Goal: Task Accomplishment & Management: Use online tool/utility

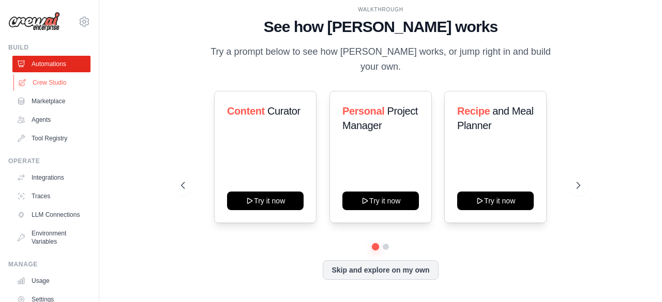
click at [54, 81] on link "Crew Studio" at bounding box center [52, 82] width 78 height 17
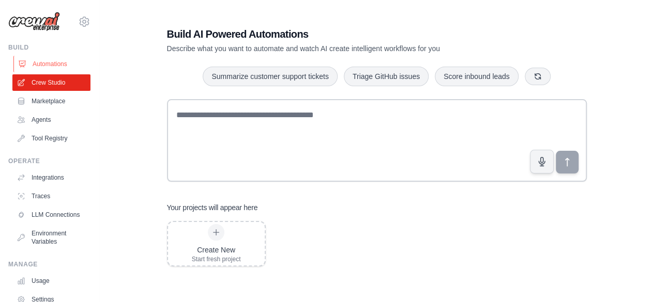
click at [46, 58] on link "Automations" at bounding box center [52, 64] width 78 height 17
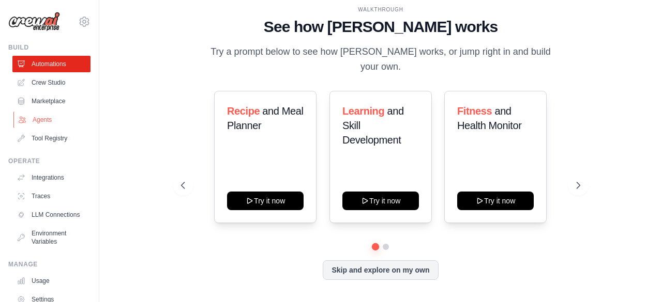
click at [38, 119] on link "Agents" at bounding box center [52, 120] width 78 height 17
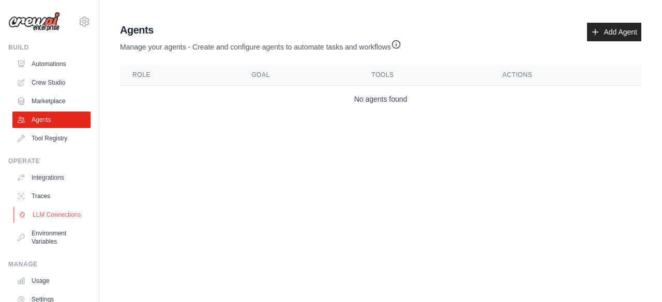
click at [45, 215] on link "LLM Connections" at bounding box center [52, 215] width 78 height 17
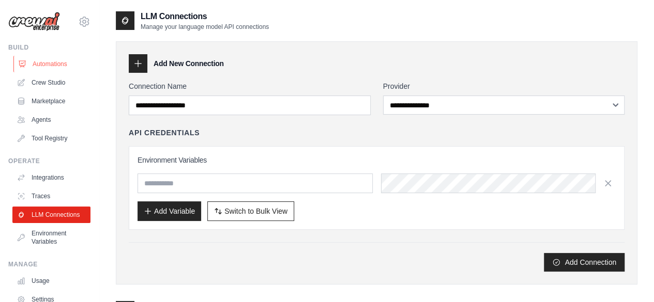
click at [50, 64] on link "Automations" at bounding box center [52, 64] width 78 height 17
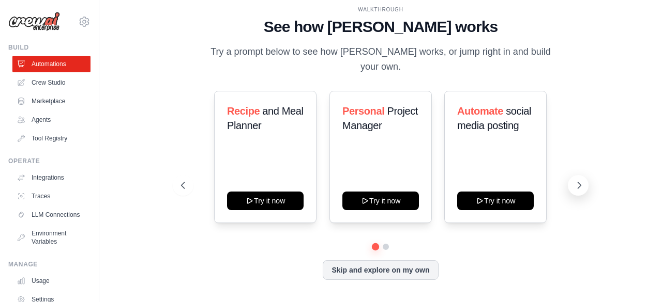
click at [579, 180] on icon at bounding box center [579, 185] width 10 height 10
click at [184, 181] on icon at bounding box center [182, 185] width 10 height 10
click at [44, 83] on link "Crew Studio" at bounding box center [52, 82] width 78 height 17
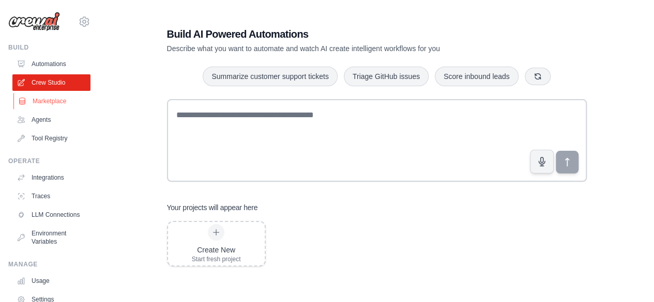
click at [47, 99] on link "Marketplace" at bounding box center [52, 101] width 78 height 17
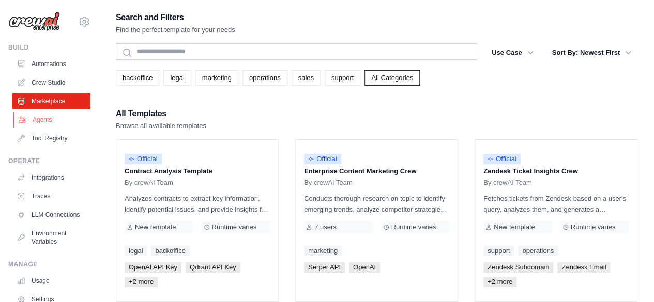
click at [36, 117] on link "Agents" at bounding box center [52, 120] width 78 height 17
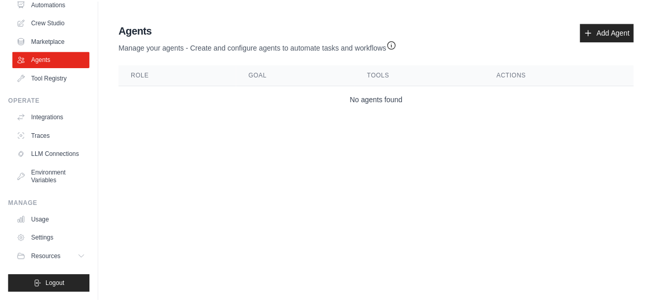
scroll to position [62, 0]
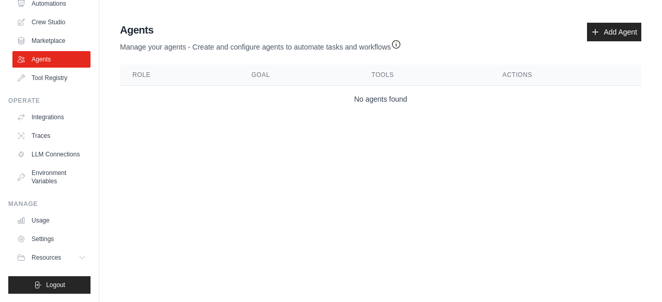
click at [36, 117] on link "Integrations" at bounding box center [51, 117] width 78 height 17
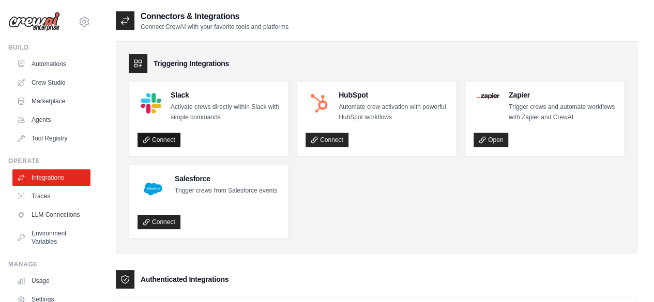
click at [163, 142] on link "Connect" at bounding box center [158, 140] width 43 height 14
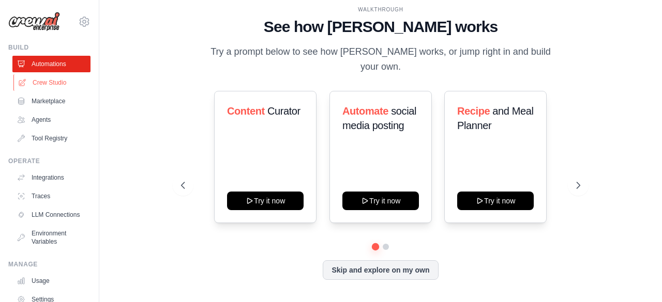
click at [44, 81] on link "Crew Studio" at bounding box center [52, 82] width 78 height 17
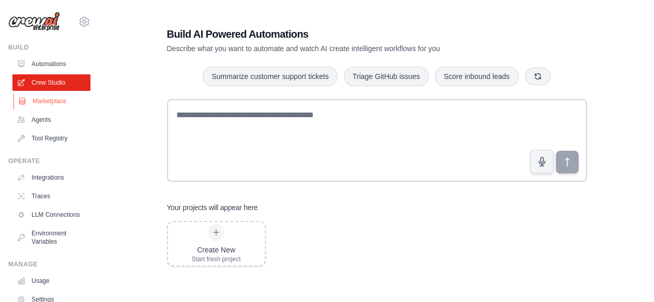
click at [42, 105] on link "Marketplace" at bounding box center [52, 101] width 78 height 17
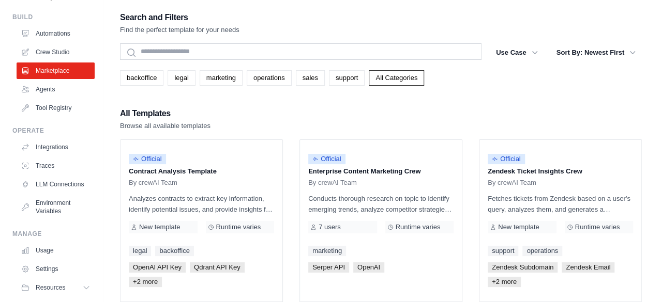
scroll to position [31, 0]
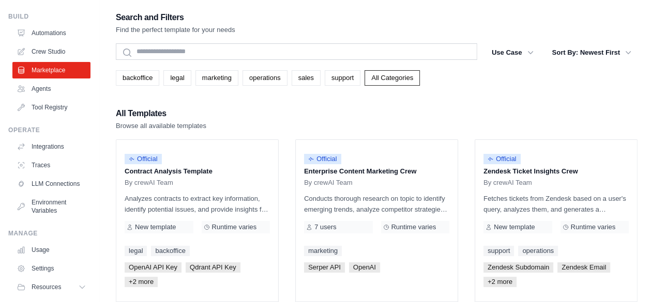
click at [42, 105] on link "Tool Registry" at bounding box center [51, 107] width 78 height 17
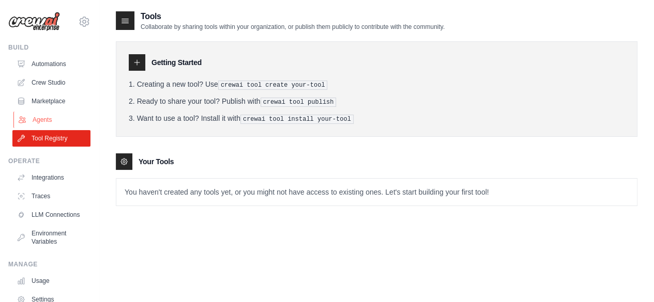
click at [42, 117] on link "Agents" at bounding box center [52, 120] width 78 height 17
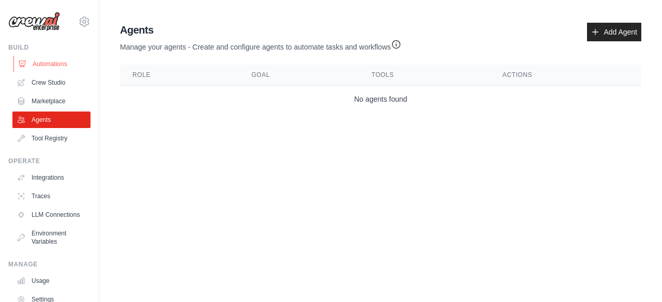
click at [55, 60] on link "Automations" at bounding box center [52, 64] width 78 height 17
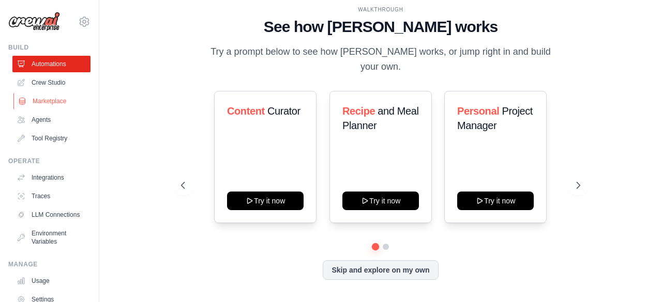
click at [44, 98] on link "Marketplace" at bounding box center [52, 101] width 78 height 17
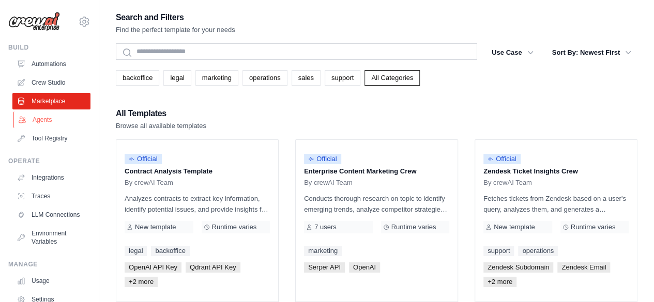
click at [41, 118] on link "Agents" at bounding box center [52, 120] width 78 height 17
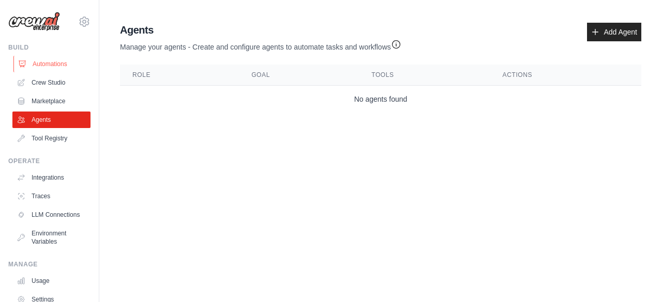
click at [52, 59] on link "Automations" at bounding box center [52, 64] width 78 height 17
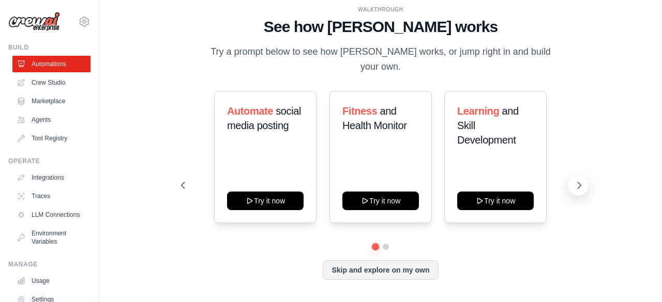
click at [577, 180] on icon at bounding box center [579, 185] width 10 height 10
click at [43, 179] on link "Integrations" at bounding box center [52, 178] width 78 height 17
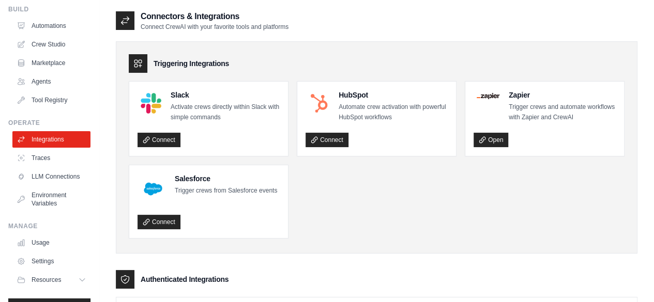
scroll to position [68, 0]
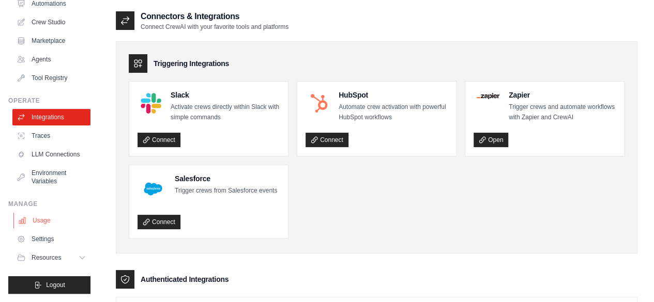
click at [43, 222] on link "Usage" at bounding box center [52, 220] width 78 height 17
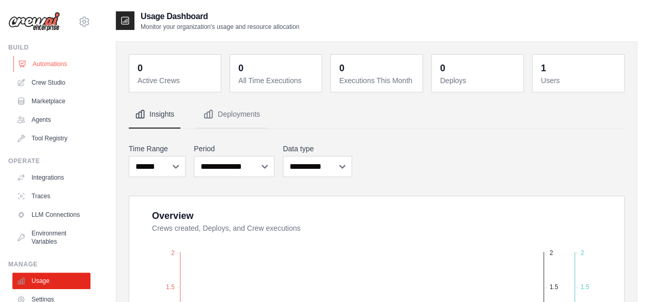
click at [41, 65] on link "Automations" at bounding box center [52, 64] width 78 height 17
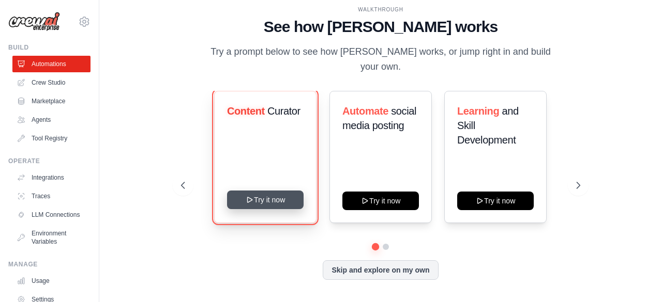
click at [270, 194] on button "Try it now" at bounding box center [265, 200] width 76 height 19
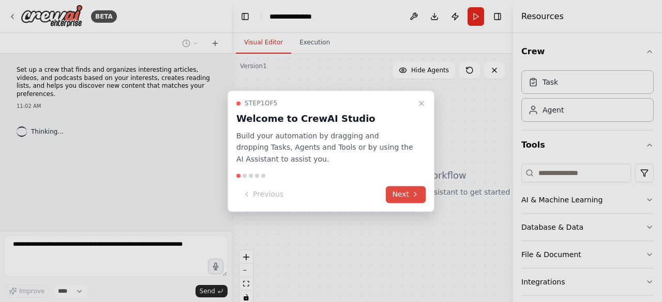
click at [403, 195] on button "Next" at bounding box center [406, 194] width 40 height 17
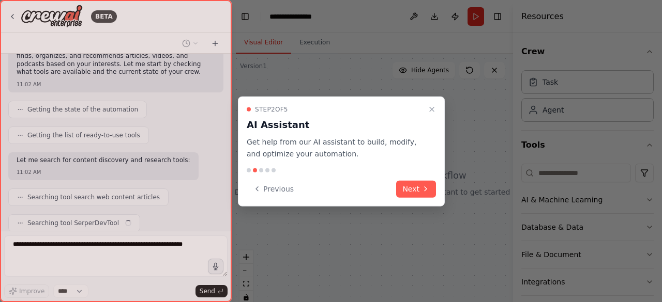
scroll to position [127, 0]
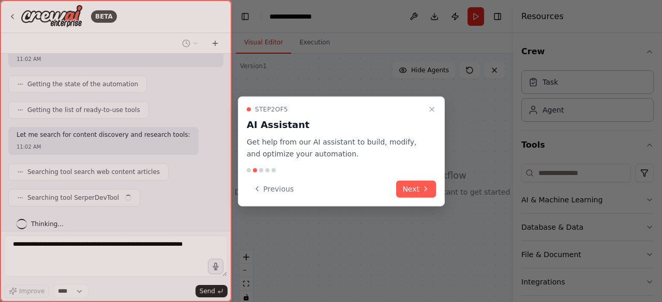
click at [426, 177] on div "Step 2 of 5 AI Assistant Get help from our AI assistant to build, modify, and o…" at bounding box center [341, 152] width 207 height 110
click at [420, 189] on button "Next" at bounding box center [416, 188] width 40 height 17
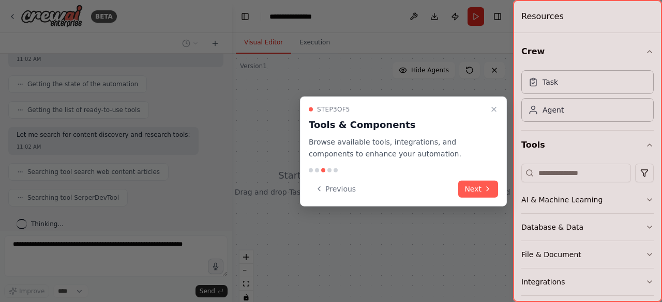
scroll to position [152, 0]
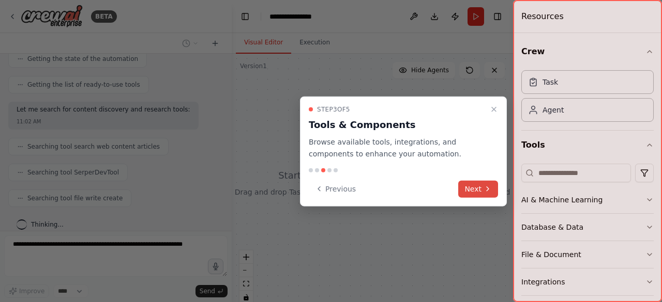
click at [491, 190] on icon at bounding box center [487, 189] width 8 height 8
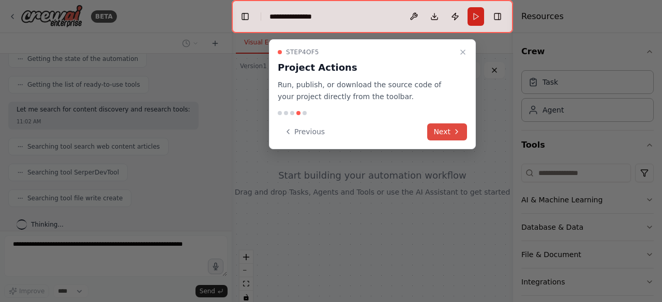
click at [446, 128] on button "Next" at bounding box center [447, 132] width 40 height 17
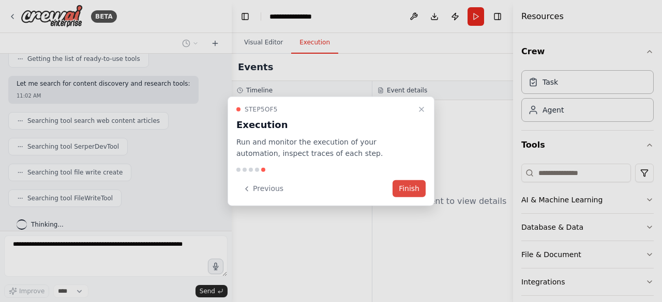
click at [415, 186] on button "Finish" at bounding box center [408, 188] width 33 height 17
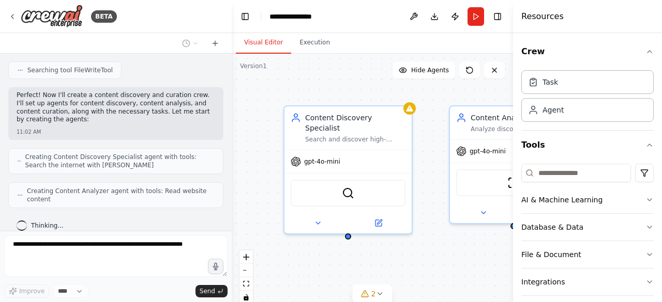
scroll to position [331, 0]
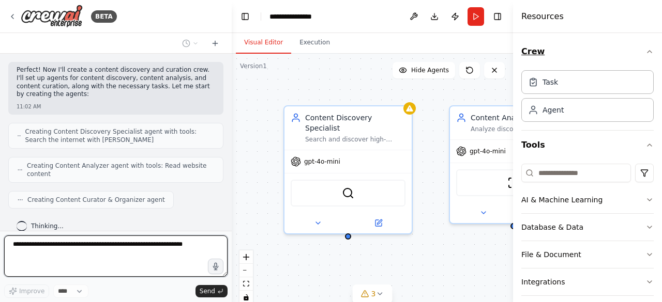
click at [645, 54] on icon "button" at bounding box center [649, 52] width 8 height 8
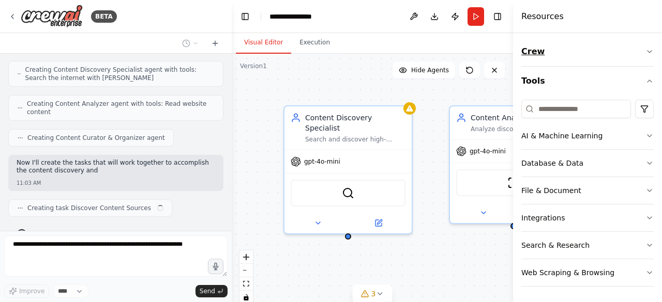
scroll to position [401, 0]
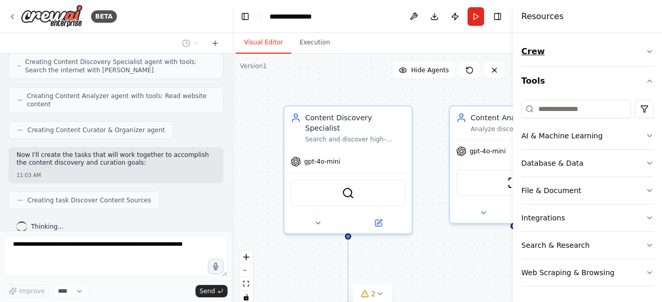
click at [649, 50] on icon "button" at bounding box center [649, 52] width 8 height 8
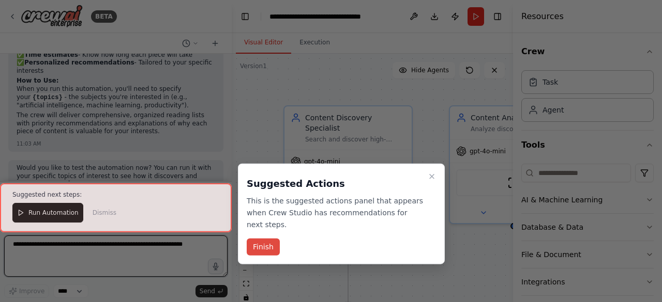
scroll to position [909, 0]
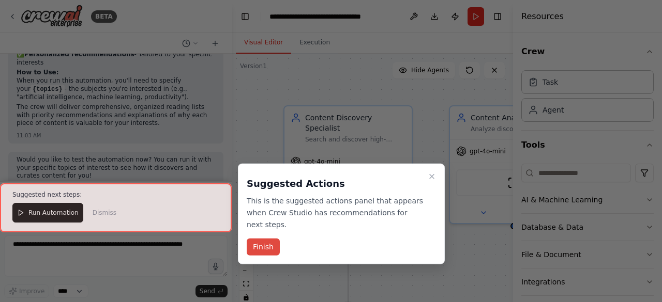
click at [258, 239] on button "Finish" at bounding box center [263, 247] width 33 height 17
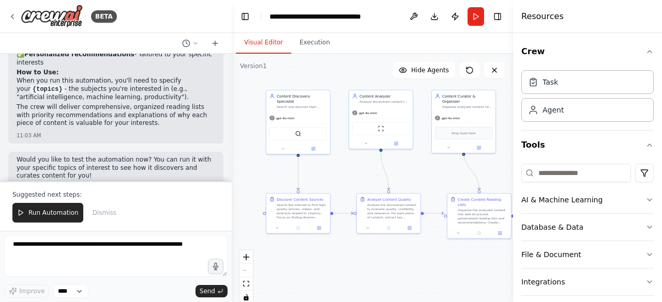
drag, startPoint x: 302, startPoint y: 238, endPoint x: 273, endPoint y: 167, distance: 76.5
click at [273, 167] on div ".deletable-edge-delete-btn { width: 20px; height: 20px; border: 0px solid #ffff…" at bounding box center [372, 183] width 281 height 258
click at [554, 284] on div "Integrations" at bounding box center [542, 282] width 43 height 10
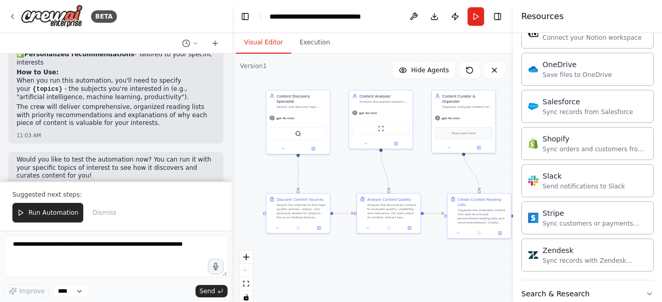
scroll to position [846, 0]
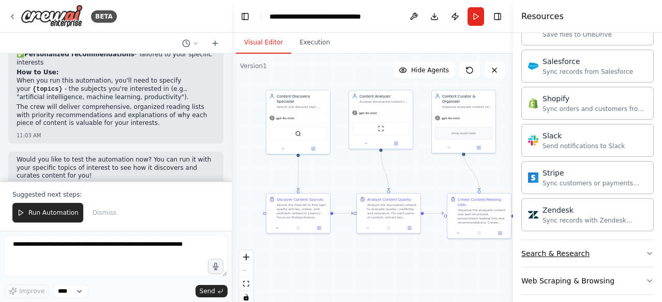
click at [543, 249] on div "Search & Research" at bounding box center [555, 254] width 68 height 10
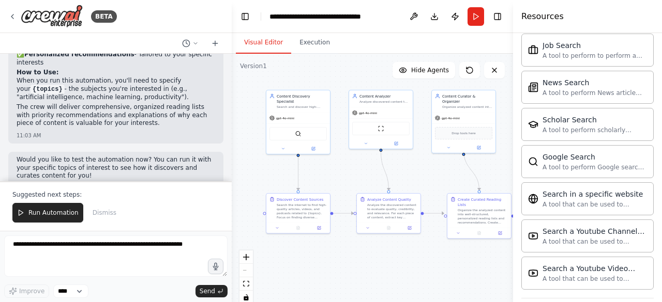
scroll to position [1370, 0]
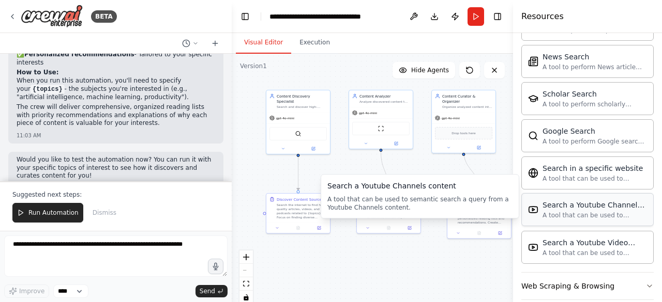
click at [555, 200] on div "Search a Youtube Channels content" at bounding box center [594, 205] width 104 height 10
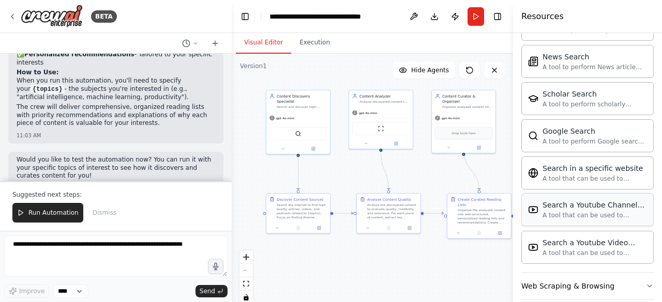
click at [540, 205] on div "Search a Youtube Channels content A tool that can be used to semantic search a …" at bounding box center [587, 210] width 119 height 20
click at [535, 205] on img at bounding box center [533, 210] width 10 height 10
click at [566, 200] on div "Search a Youtube Channels content" at bounding box center [594, 205] width 104 height 10
click at [543, 174] on div "A tool that can be used to semantic search a query from a specific URL content." at bounding box center [594, 178] width 104 height 8
click at [563, 281] on div "Web Scraping & Browsing" at bounding box center [567, 286] width 93 height 10
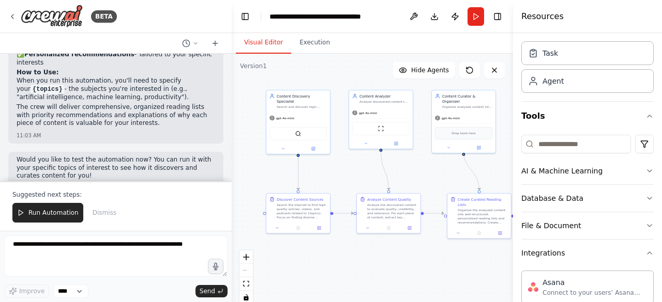
scroll to position [0, 0]
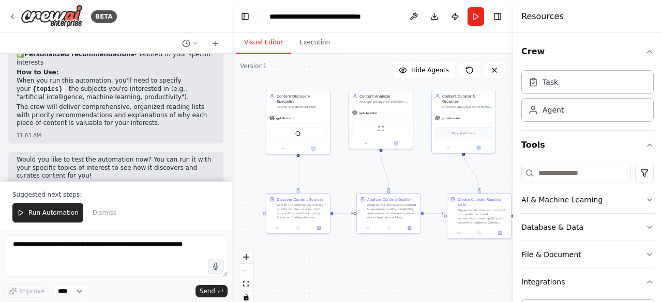
drag, startPoint x: 556, startPoint y: 196, endPoint x: 558, endPoint y: 173, distance: 23.4
click at [558, 173] on input at bounding box center [576, 173] width 110 height 19
click at [543, 254] on div "File & Document" at bounding box center [551, 255] width 60 height 10
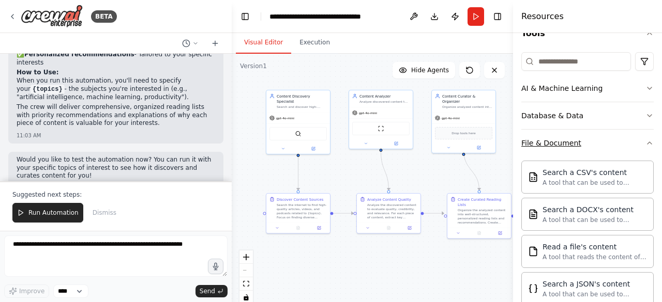
scroll to position [112, 0]
click at [554, 147] on button "File & Document" at bounding box center [587, 142] width 132 height 27
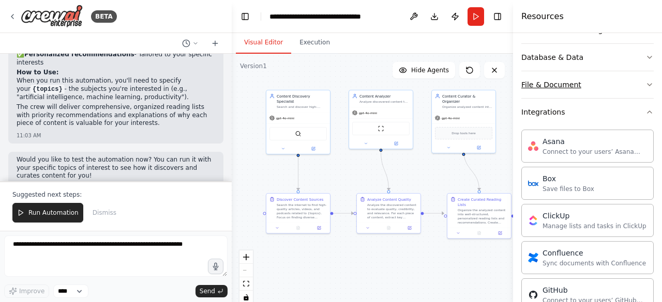
scroll to position [171, 0]
click at [549, 108] on div "Integrations" at bounding box center [542, 111] width 43 height 10
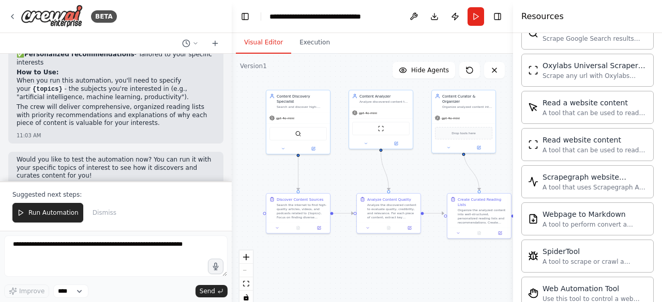
scroll to position [1124, 0]
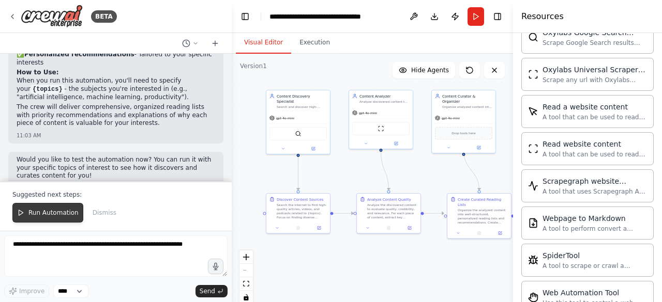
click at [49, 216] on span "Run Automation" at bounding box center [53, 213] width 50 height 8
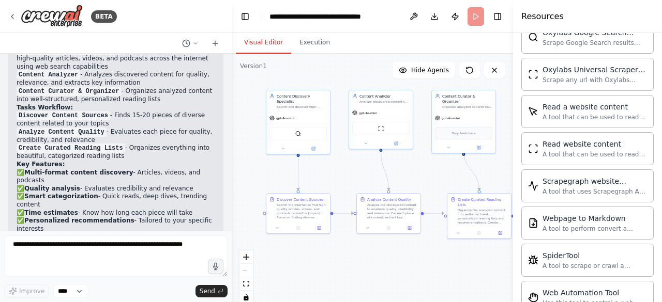
scroll to position [742, 0]
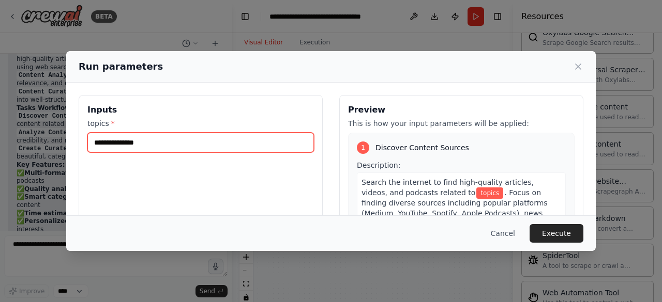
click at [200, 143] on input "topics *" at bounding box center [200, 143] width 226 height 20
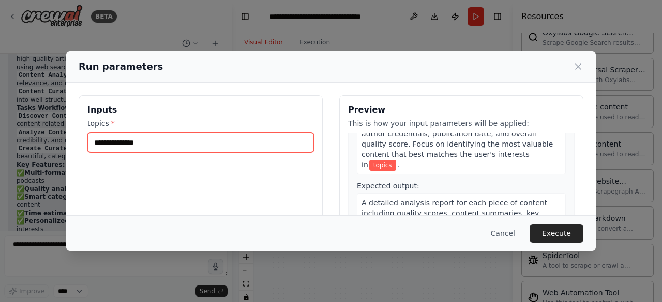
scroll to position [434, 0]
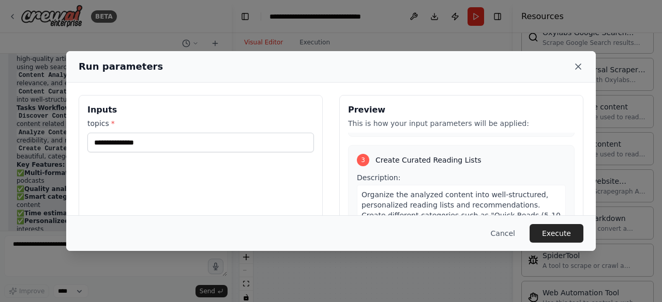
click at [579, 66] on icon at bounding box center [578, 67] width 10 height 10
